Goal: Information Seeking & Learning: Learn about a topic

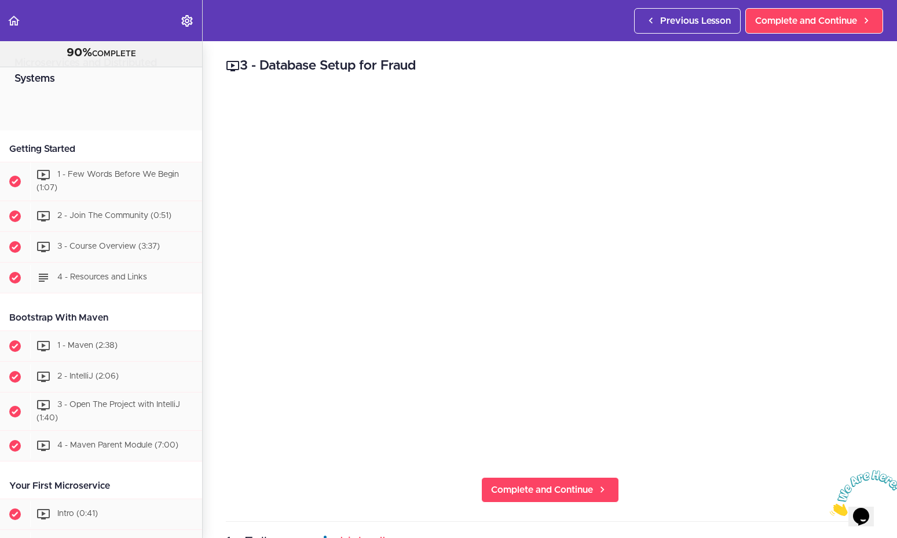
scroll to position [783, 0]
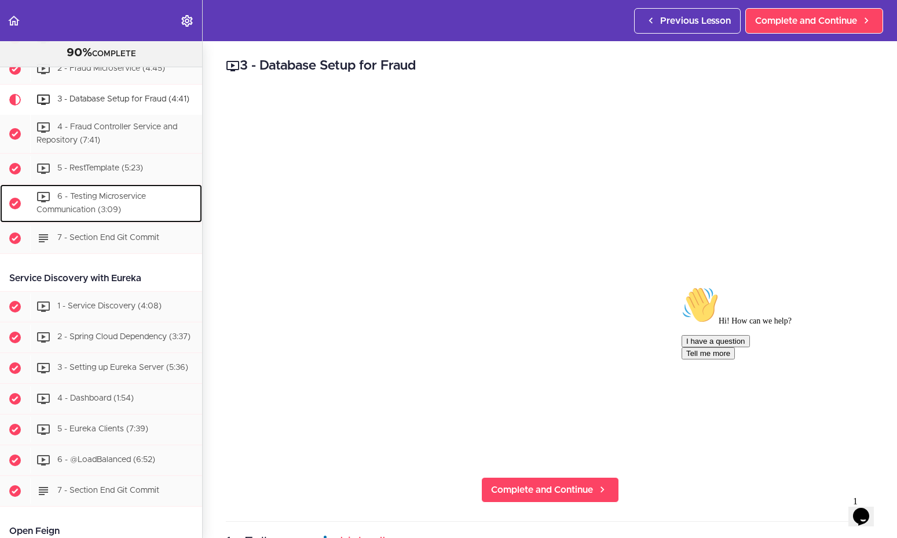
click at [0, 201] on span "Completed item" at bounding box center [15, 203] width 30 height 30
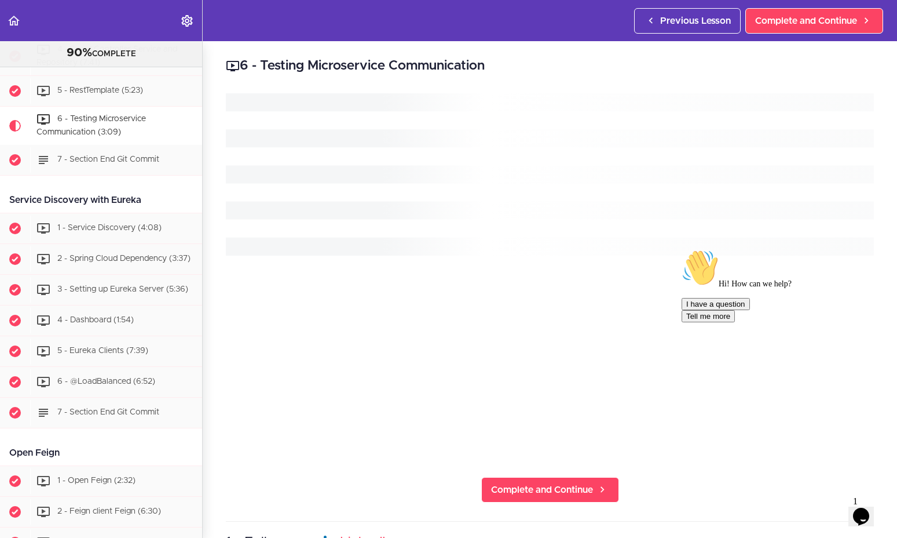
scroll to position [890, 0]
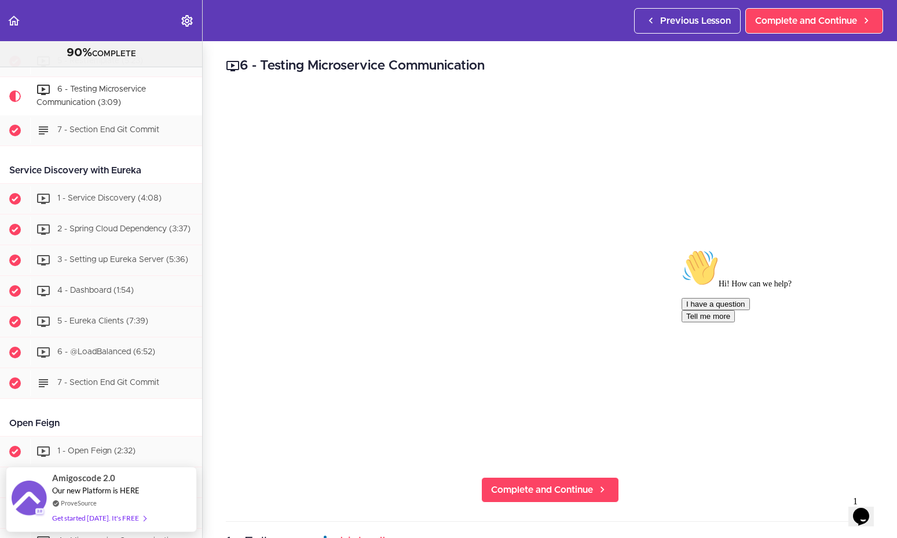
click at [239, 51] on div "6 - Testing Microservice Communication Complete and Continue 1 - Follow us on L…" at bounding box center [550, 289] width 695 height 497
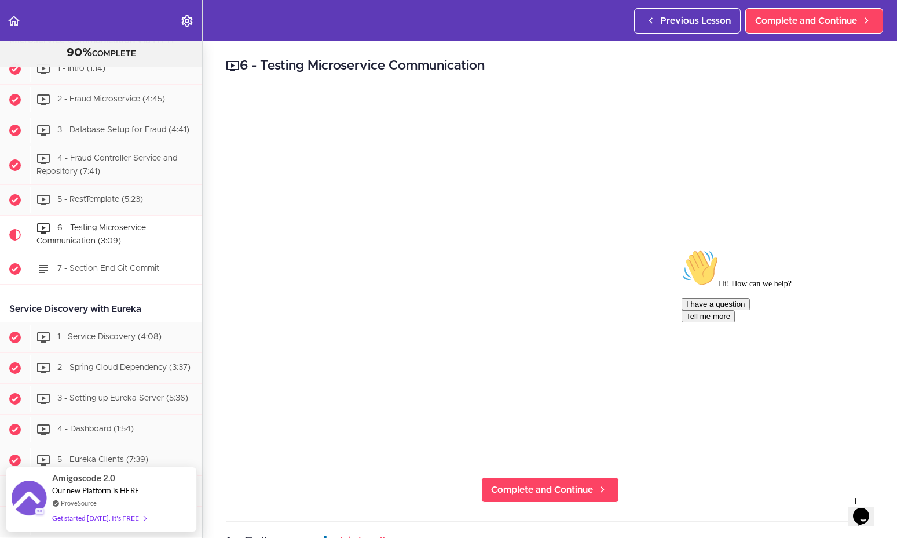
scroll to position [751, 0]
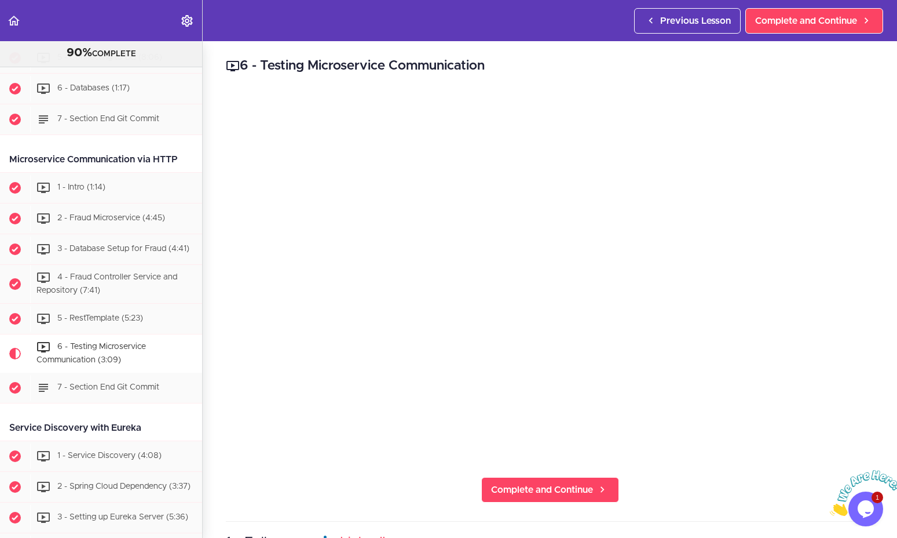
scroll to position [626, 0]
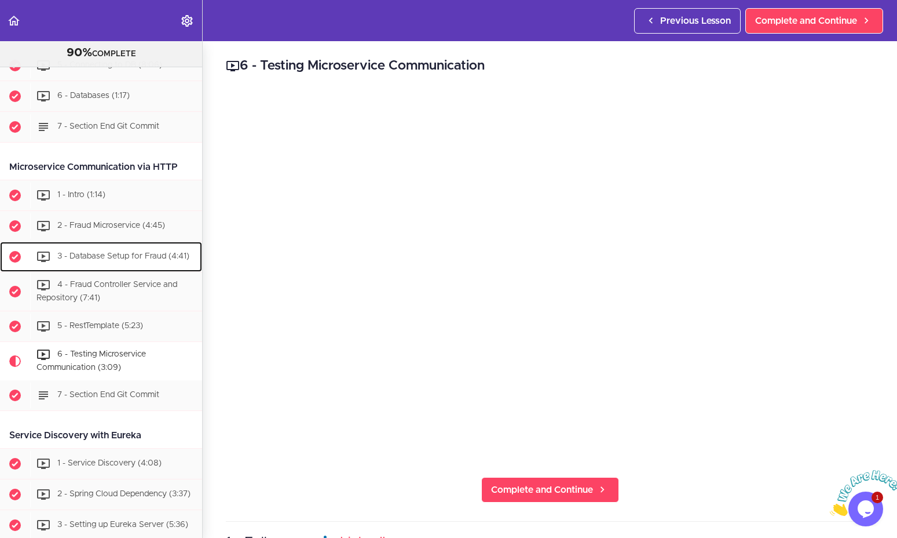
click at [144, 260] on div "3 - Database Setup for Fraud (4:41)" at bounding box center [116, 256] width 172 height 25
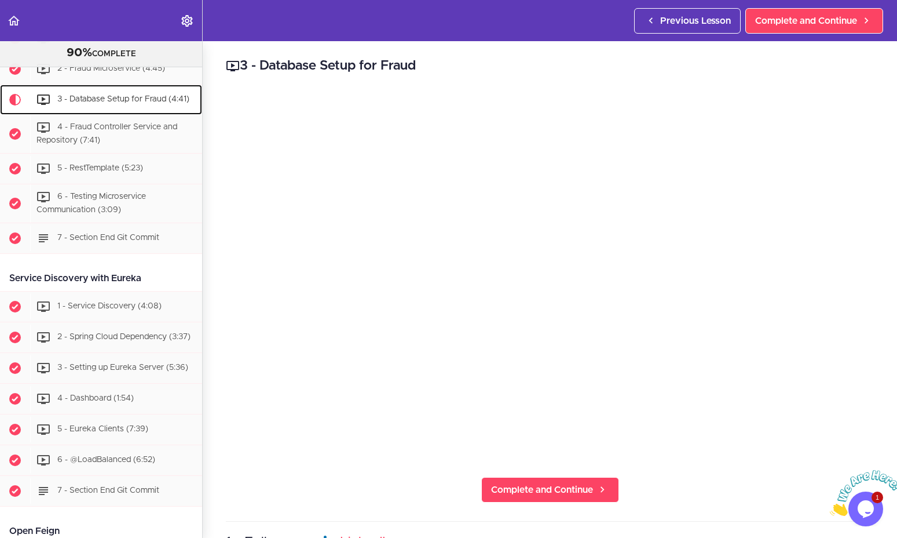
scroll to position [783, 0]
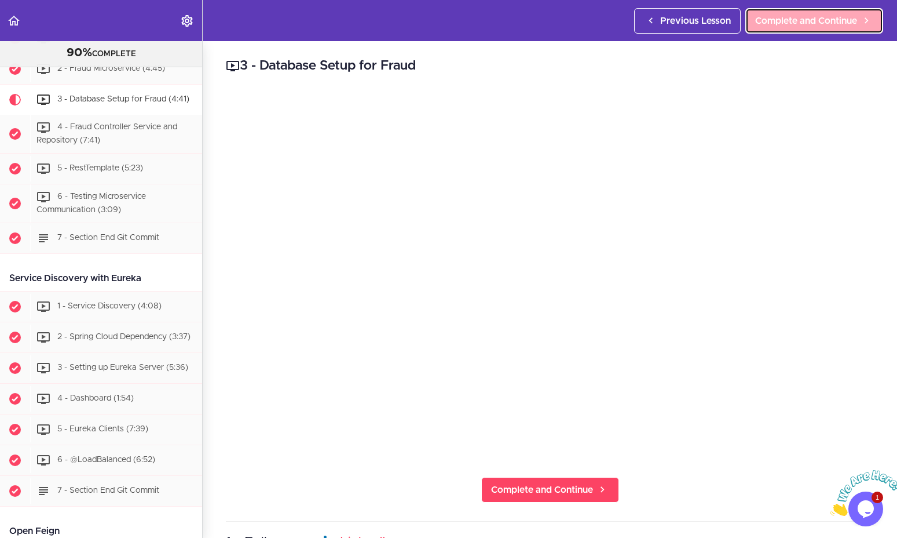
click at [816, 17] on span "Complete and Continue" at bounding box center [806, 21] width 102 height 14
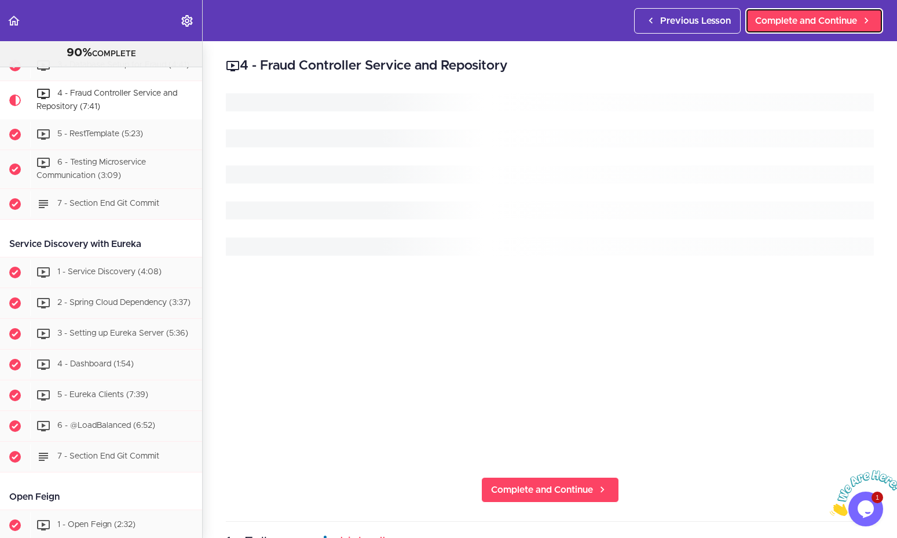
scroll to position [822, 0]
